Goal: Task Accomplishment & Management: Use online tool/utility

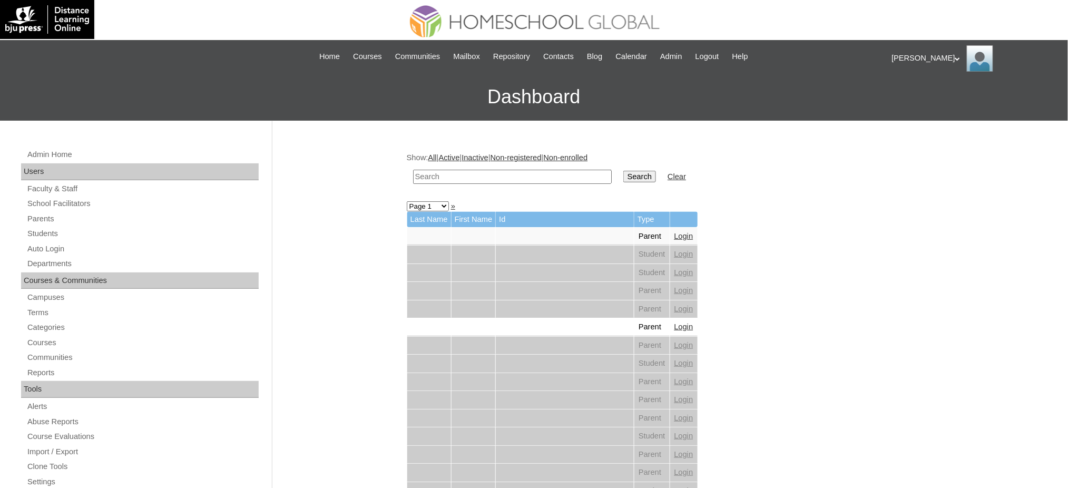
click at [458, 174] on input "text" at bounding box center [512, 177] width 199 height 14
paste input "Chiharu Maiev"
type input "Chiharu Maiev"
click at [623, 175] on input "Search" at bounding box center [639, 177] width 33 height 12
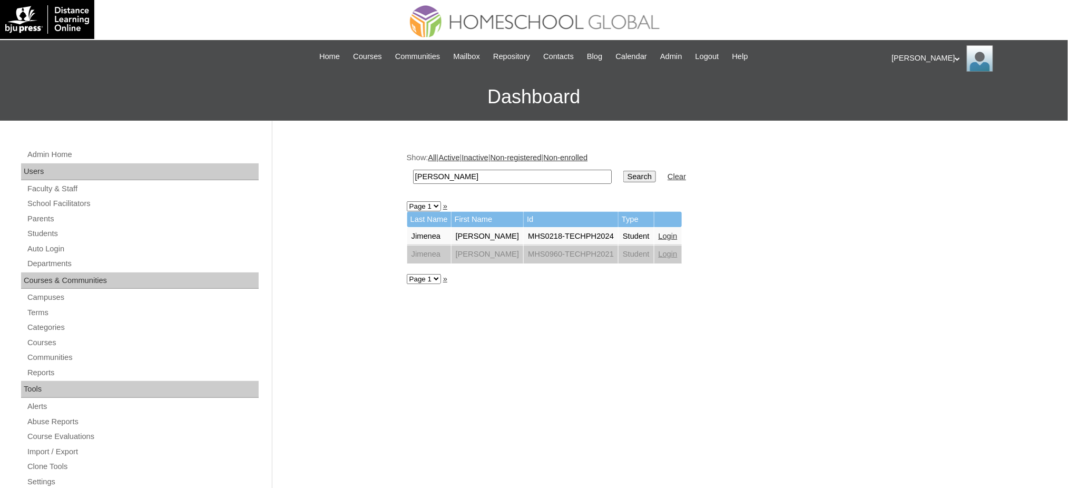
click at [659, 232] on link "Login" at bounding box center [668, 236] width 19 height 8
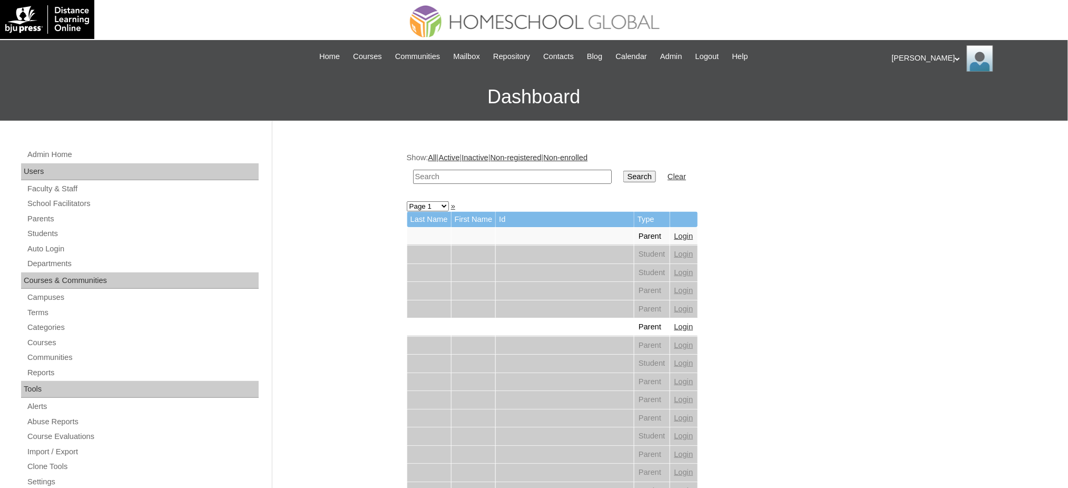
click at [487, 173] on input "text" at bounding box center [512, 177] width 199 height 14
paste input "[PERSON_NAME]"
type input "Jana Izabel"
click at [623, 171] on input "Search" at bounding box center [639, 177] width 33 height 12
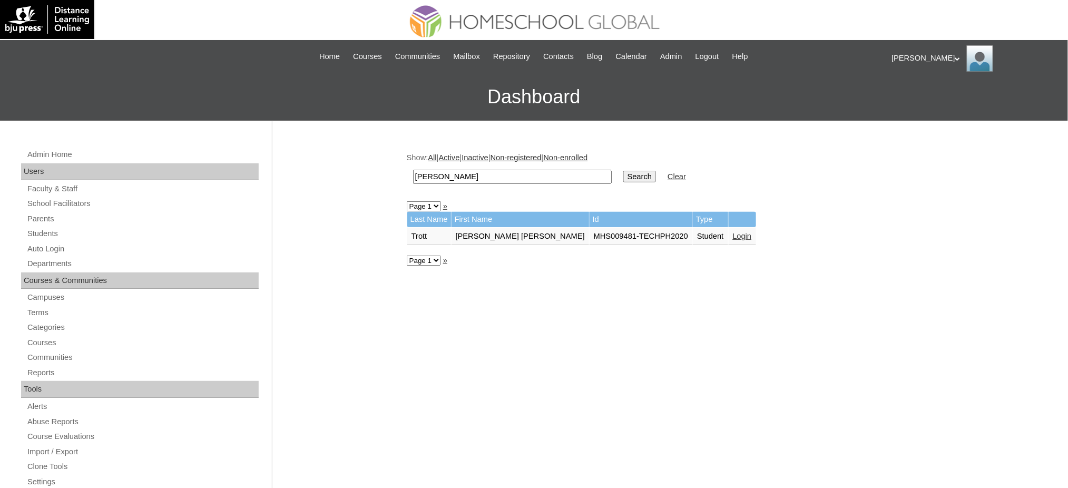
click at [733, 232] on link "Login" at bounding box center [742, 236] width 19 height 8
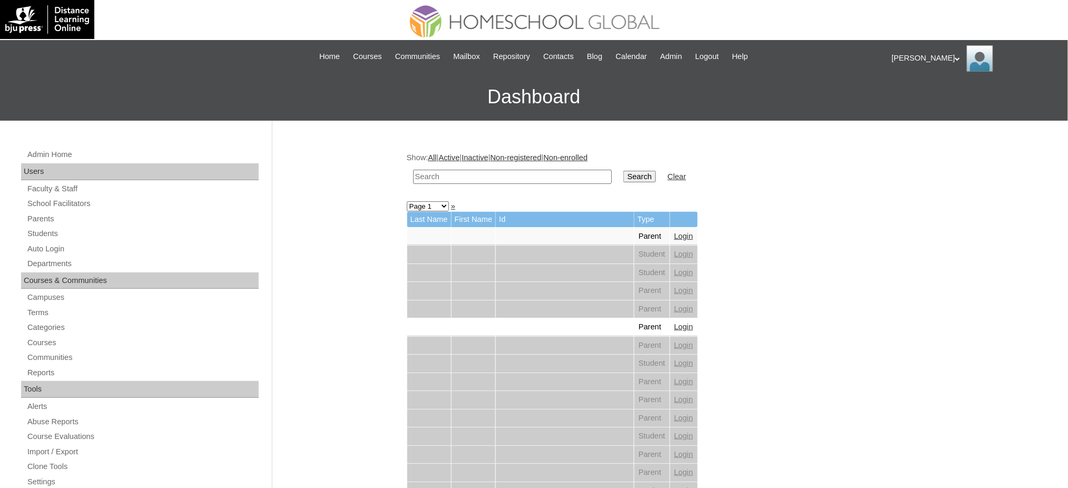
click at [545, 175] on input "text" at bounding box center [512, 177] width 199 height 14
paste input "[PERSON_NAME]"
type input "Emmanuel Anthony"
click at [623, 172] on input "Search" at bounding box center [639, 177] width 33 height 12
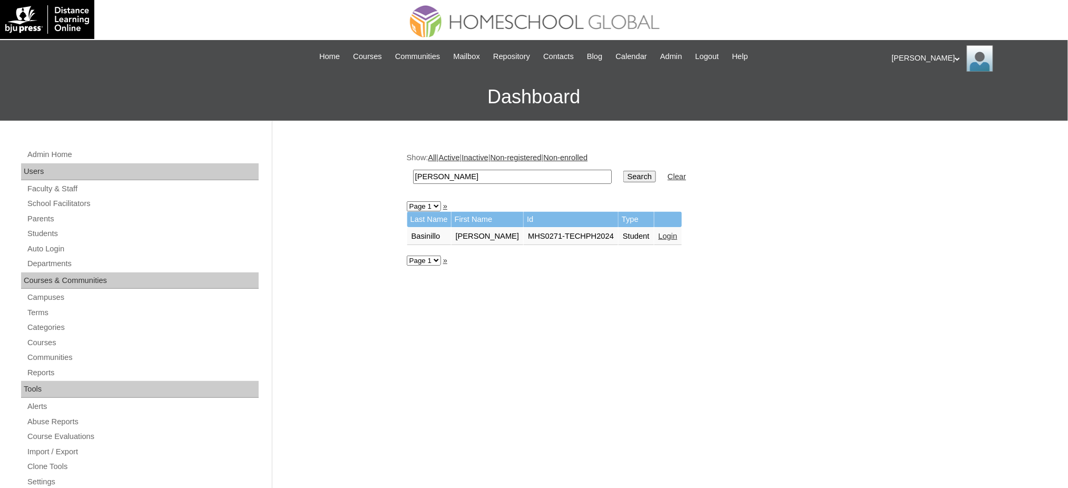
click at [677, 232] on link "Login" at bounding box center [668, 236] width 19 height 8
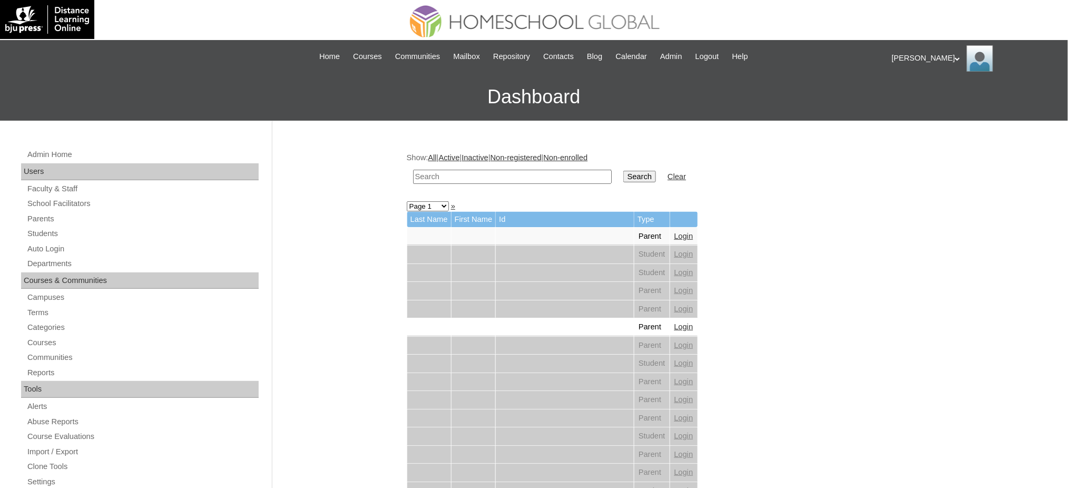
click at [577, 182] on td at bounding box center [512, 176] width 209 height 25
click at [575, 176] on input "text" at bounding box center [512, 177] width 199 height 14
paste input "[PERSON_NAME]"
type input "[PERSON_NAME]"
click at [623, 176] on input "Search" at bounding box center [639, 177] width 33 height 12
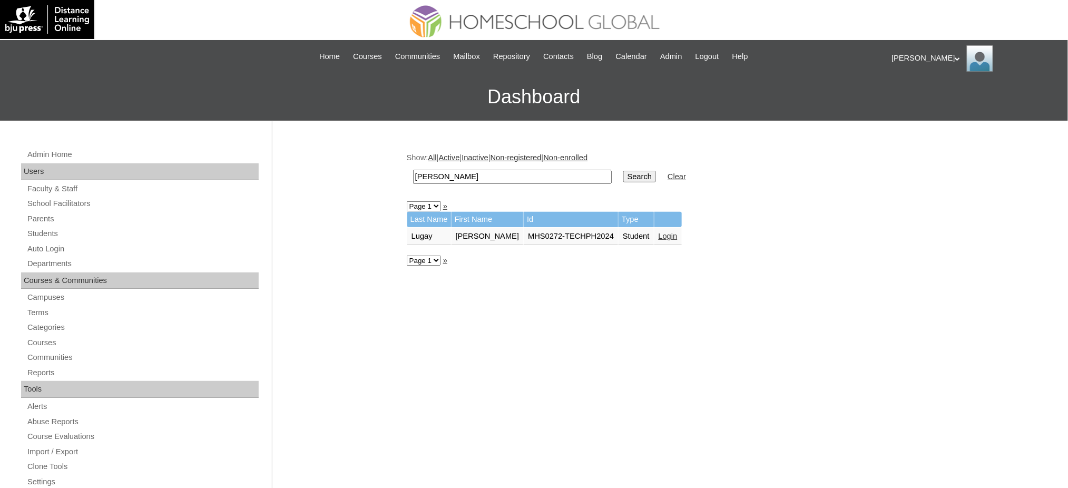
click at [671, 232] on link "Login" at bounding box center [668, 236] width 19 height 8
